Goal: Transaction & Acquisition: Download file/media

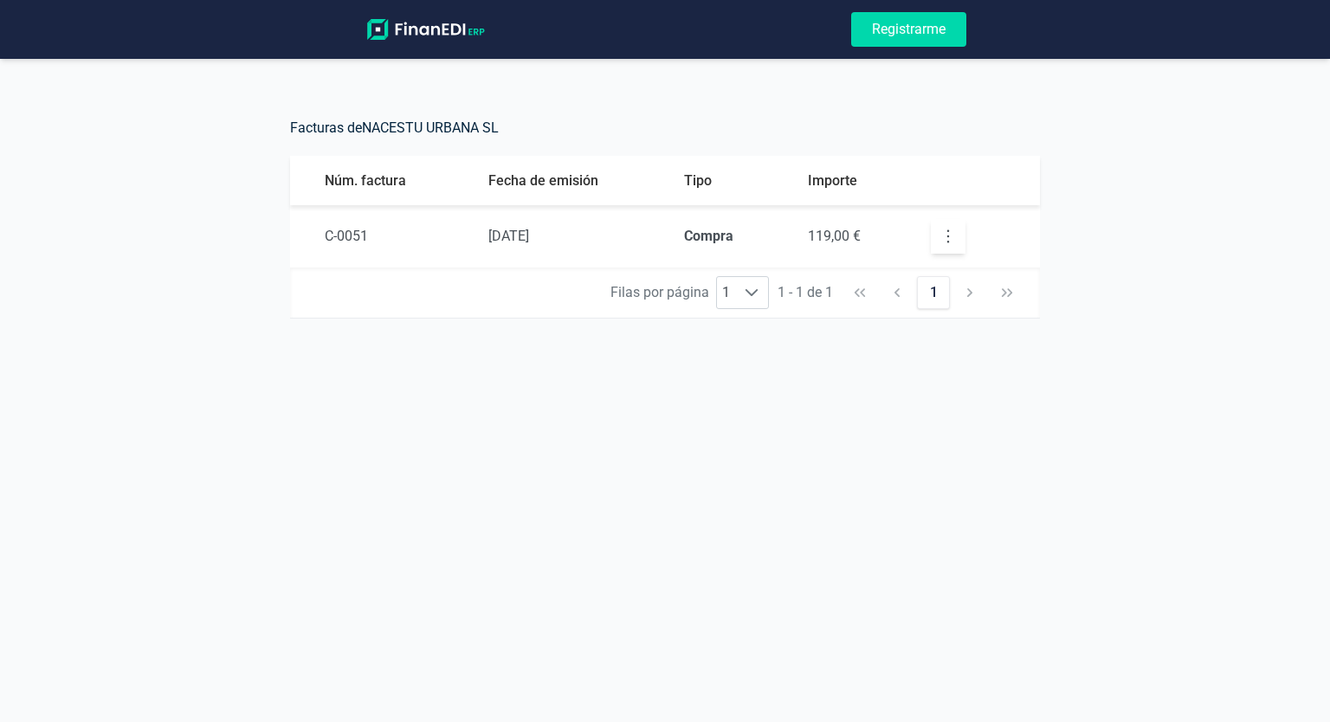
click at [946, 236] on icon "button" at bounding box center [948, 236] width 17 height 17
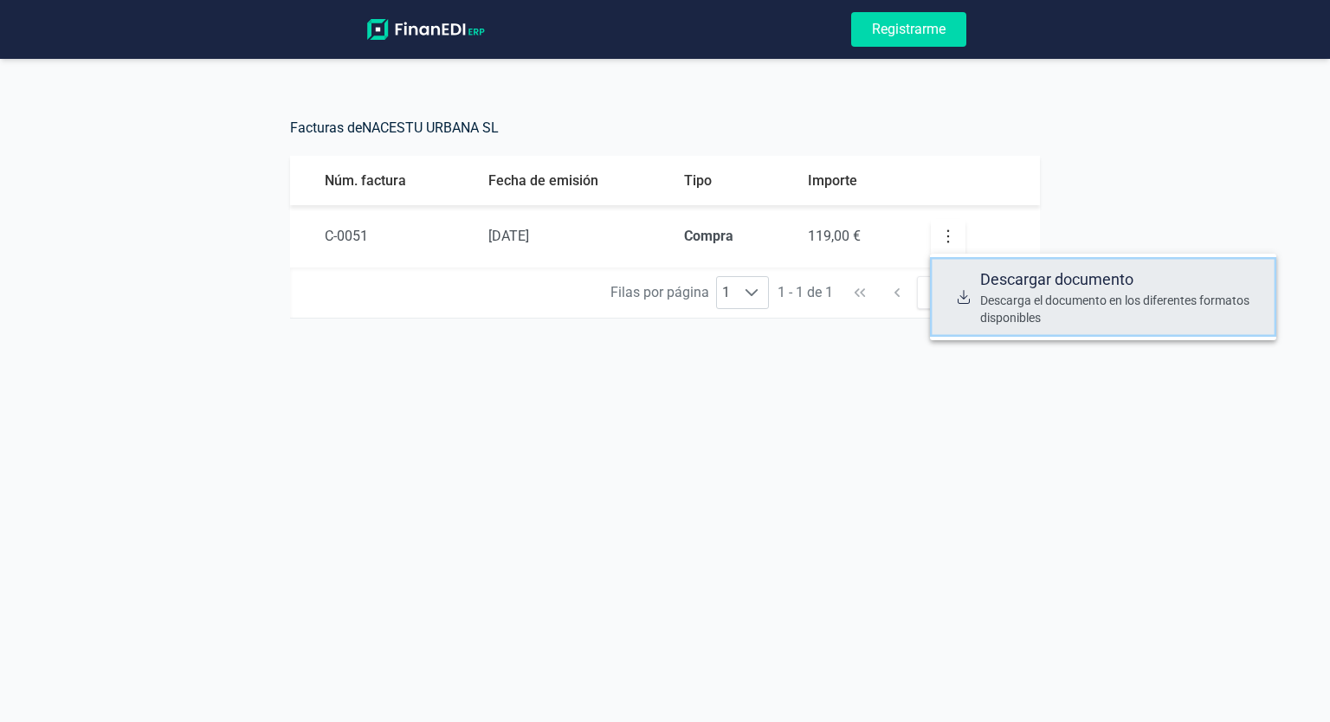
click at [1006, 320] on span "Descarga el documento en los diferentes formatos disponibles" at bounding box center [1122, 309] width 282 height 35
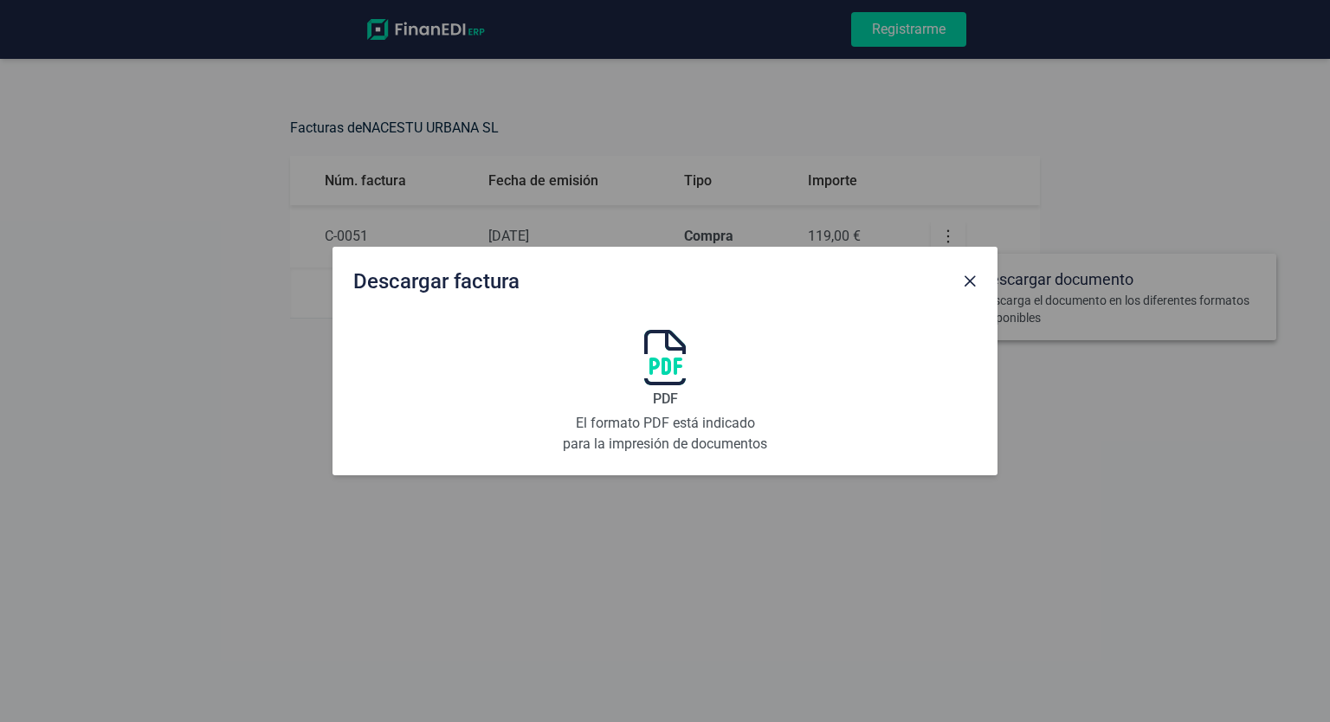
click at [969, 278] on span "Close" at bounding box center [970, 282] width 14 height 14
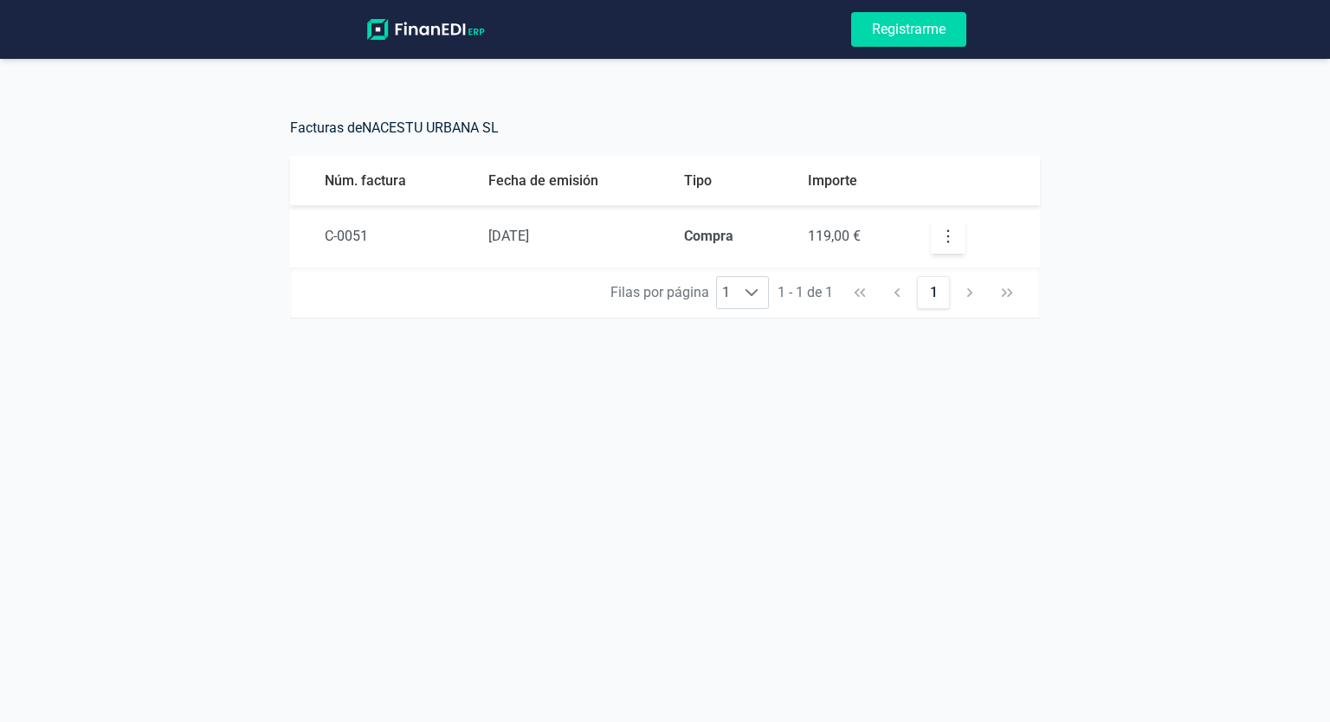
click at [343, 236] on span "C-0051" at bounding box center [346, 236] width 43 height 16
click at [529, 235] on span "[DATE]" at bounding box center [509, 236] width 41 height 16
click at [949, 239] on icon "button" at bounding box center [948, 236] width 17 height 17
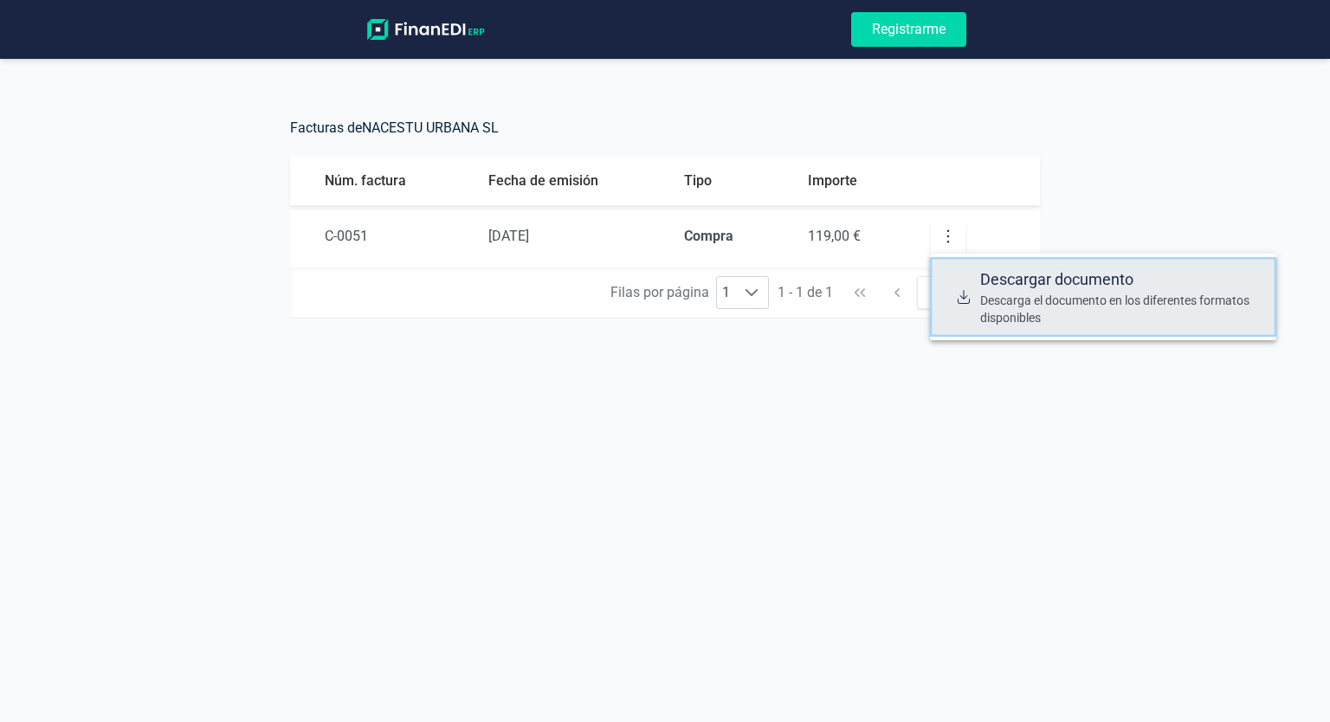
click at [990, 295] on span "Descarga el documento en los diferentes formatos disponibles" at bounding box center [1122, 309] width 282 height 35
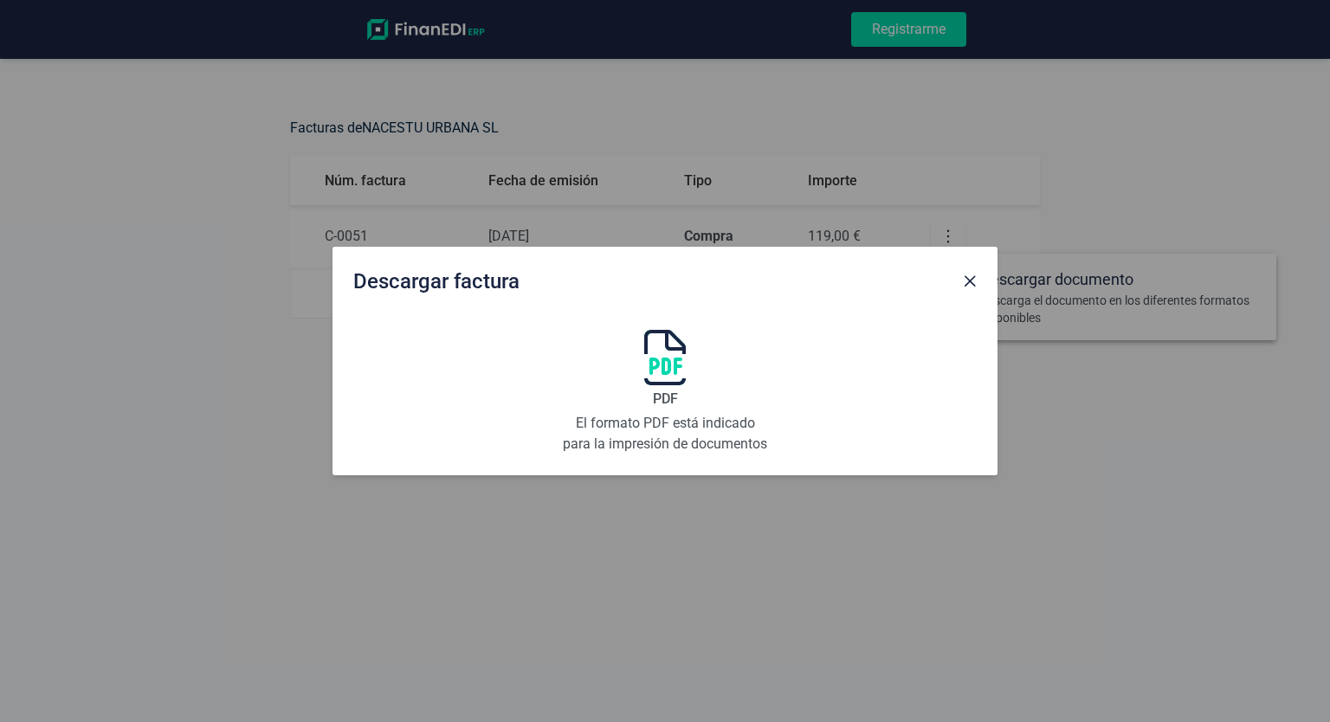
click at [689, 430] on p "El formato PDF está indicado para la impresión de documentos" at bounding box center [665, 434] width 208 height 42
click at [970, 281] on span "Close" at bounding box center [970, 282] width 14 height 14
